Goal: Connect with others

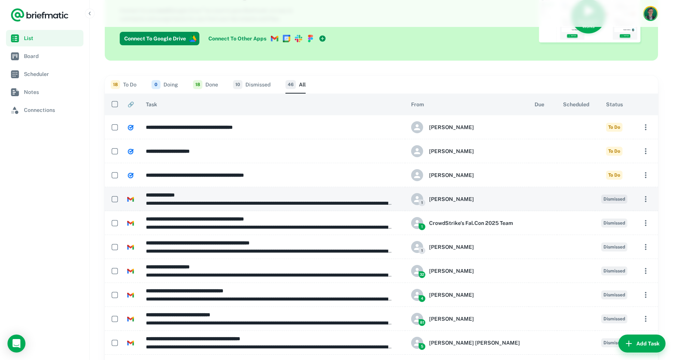
scroll to position [61, 0]
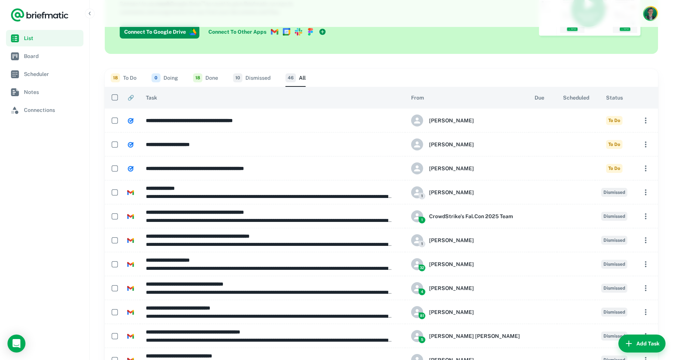
click at [128, 73] on button "18 To Do" at bounding box center [124, 78] width 26 height 18
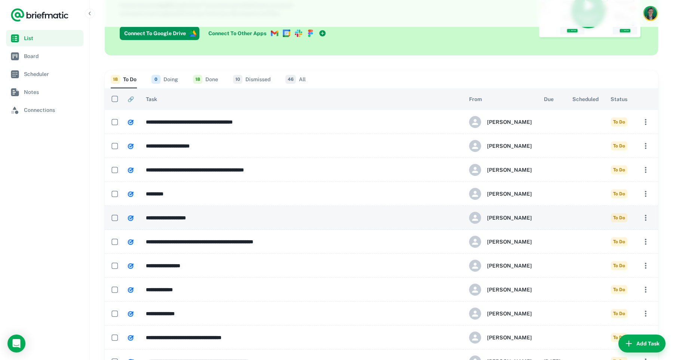
scroll to position [270, 0]
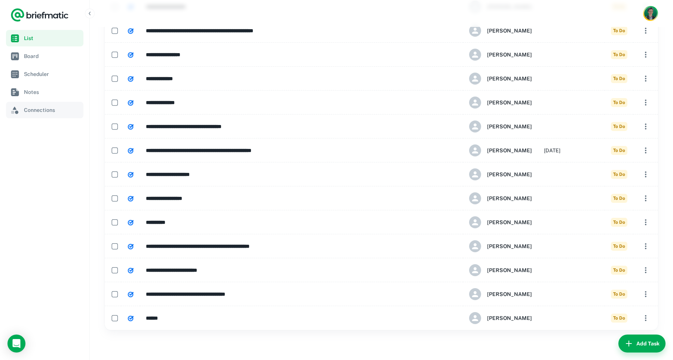
click at [34, 105] on link "Connections" at bounding box center [44, 110] width 77 height 16
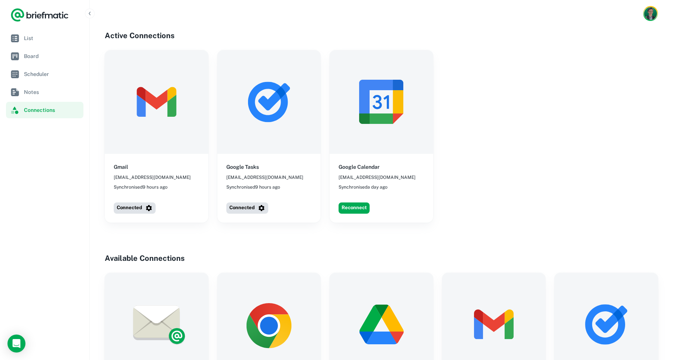
click at [60, 150] on nav "List Board Scheduler Notes Connections" at bounding box center [44, 195] width 89 height 330
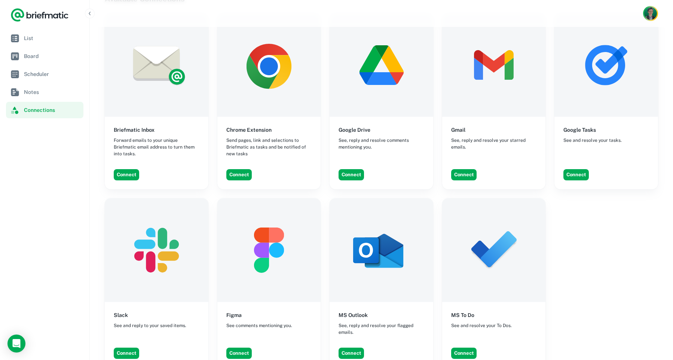
scroll to position [392, 0]
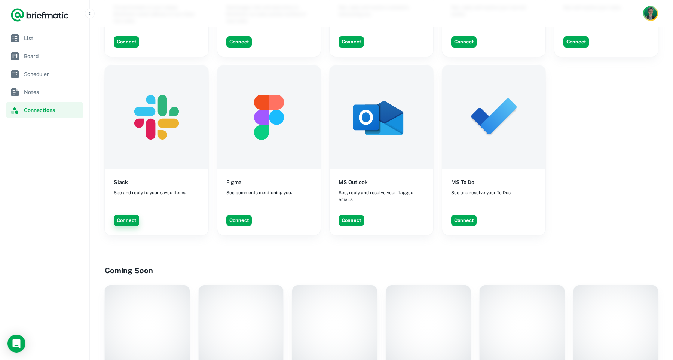
click at [127, 219] on button "Connect" at bounding box center [126, 220] width 25 height 11
